Goal: Information Seeking & Learning: Learn about a topic

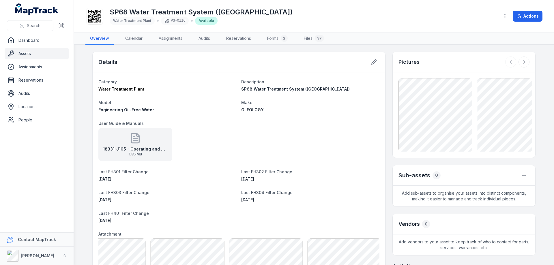
scroll to position [154, 0]
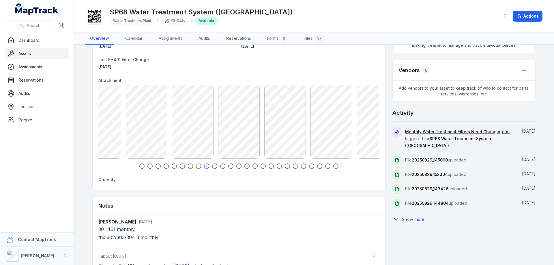
click at [273, 167] on div at bounding box center [238, 166] width 281 height 6
click at [276, 166] on icon "button" at bounding box center [279, 166] width 6 height 6
click at [301, 166] on icon "button" at bounding box center [303, 166] width 6 height 6
click at [322, 165] on div at bounding box center [238, 166] width 281 height 6
click at [325, 165] on icon "button" at bounding box center [328, 166] width 6 height 6
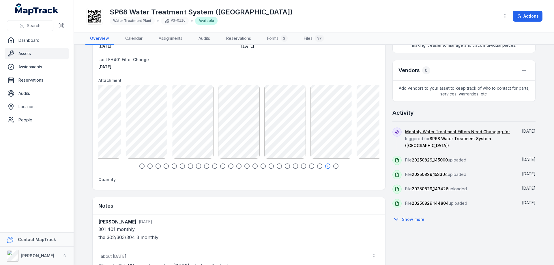
click at [140, 166] on icon "button" at bounding box center [142, 166] width 6 height 6
click at [147, 167] on icon "button" at bounding box center [150, 166] width 6 height 6
click at [156, 166] on icon "button" at bounding box center [158, 166] width 6 height 6
click at [165, 167] on icon "button" at bounding box center [166, 166] width 6 height 6
click at [172, 165] on icon "button" at bounding box center [174, 166] width 6 height 6
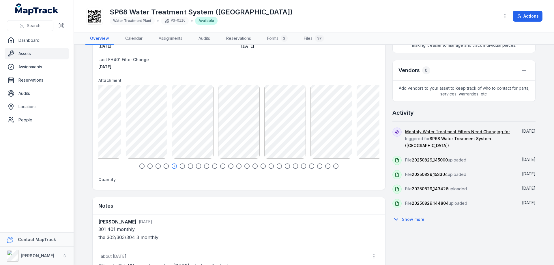
click at [179, 166] on icon "button" at bounding box center [182, 166] width 6 height 6
click at [187, 166] on icon "button" at bounding box center [190, 166] width 6 height 6
click at [195, 166] on icon "button" at bounding box center [198, 166] width 6 height 6
click at [221, 166] on icon "button" at bounding box center [223, 166] width 6 height 6
click at [237, 166] on icon "button" at bounding box center [239, 166] width 6 height 6
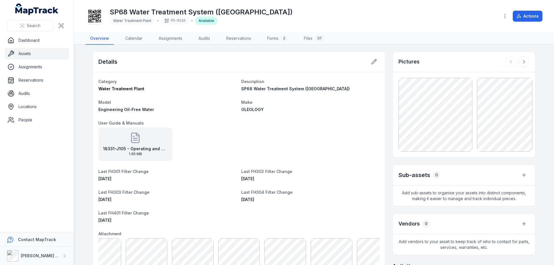
scroll to position [0, 0]
click at [85, 101] on main "Details Category Water Treatment Plant Description SP68 Water Treatment System …" at bounding box center [314, 155] width 480 height 220
click at [83, 63] on main "Details Category Water Treatment Plant Description SP68 Water Treatment System …" at bounding box center [314, 155] width 480 height 220
